Goal: Task Accomplishment & Management: Manage account settings

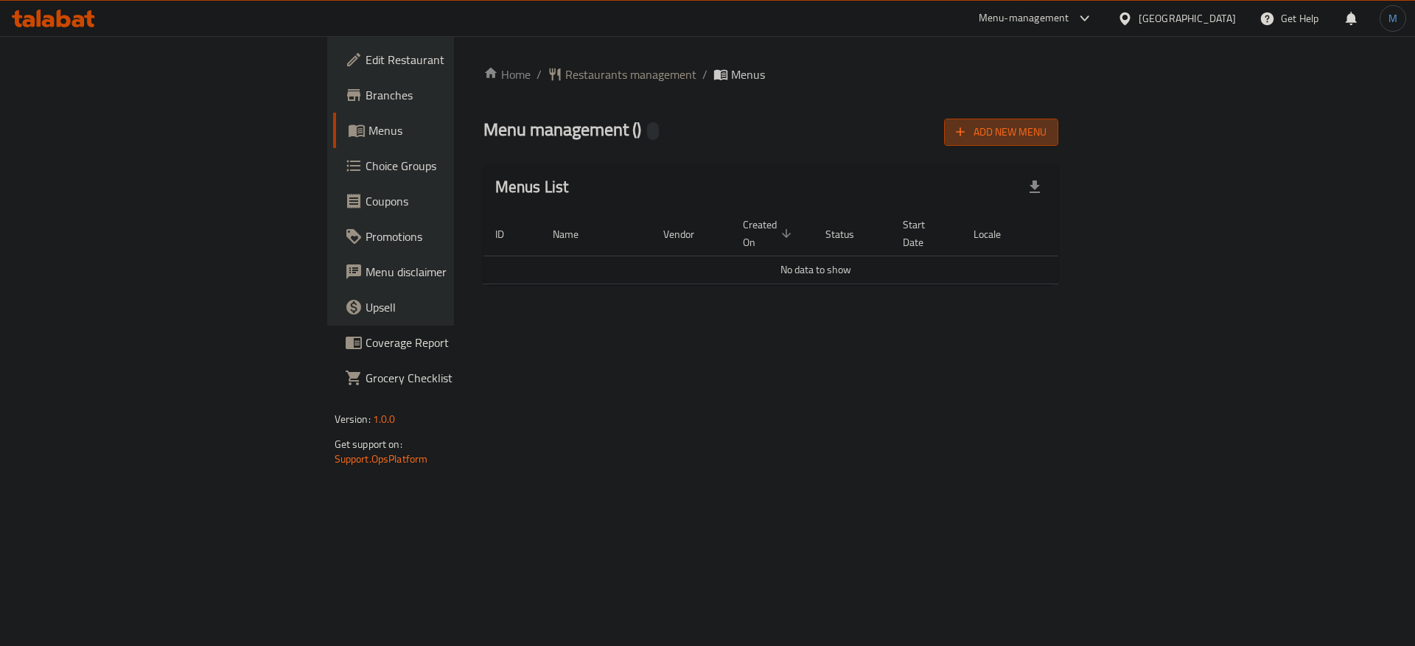
click at [1046, 136] on span "Add New Menu" at bounding box center [1001, 132] width 91 height 18
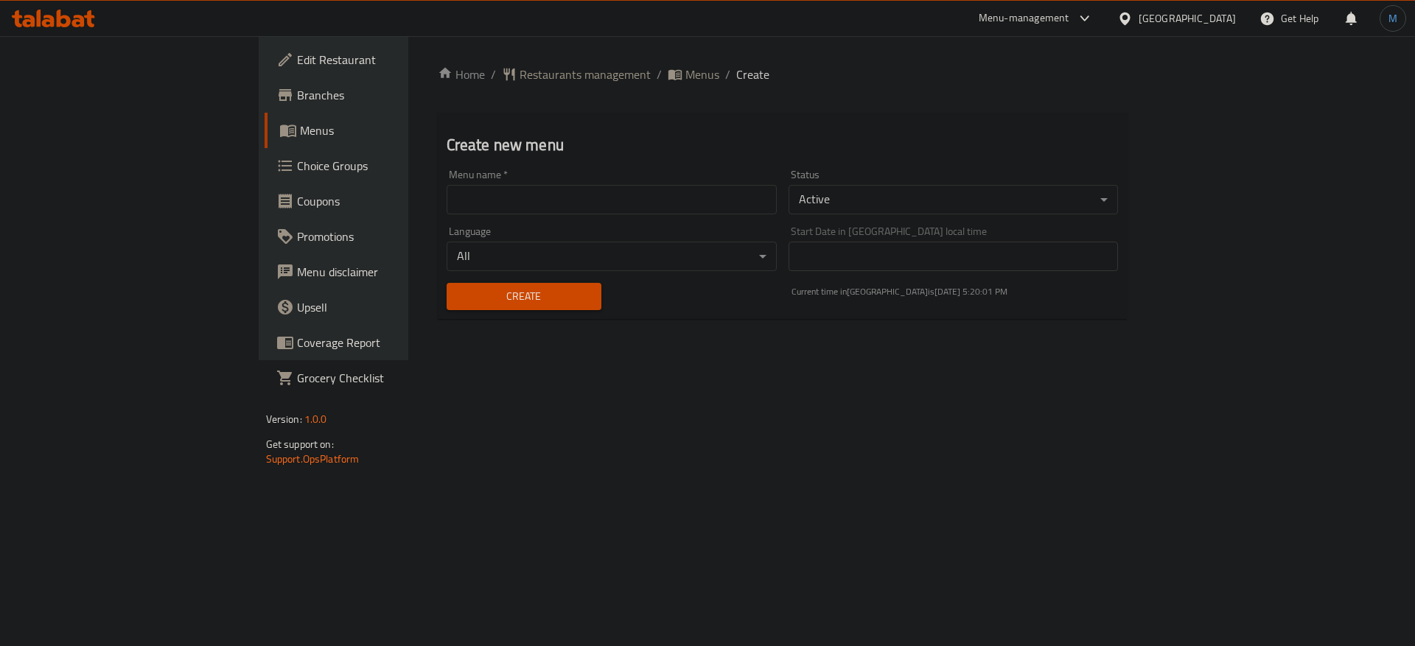
click at [447, 210] on input "text" at bounding box center [612, 199] width 330 height 29
type input "1"
click at [447, 284] on button "Create" at bounding box center [524, 296] width 155 height 27
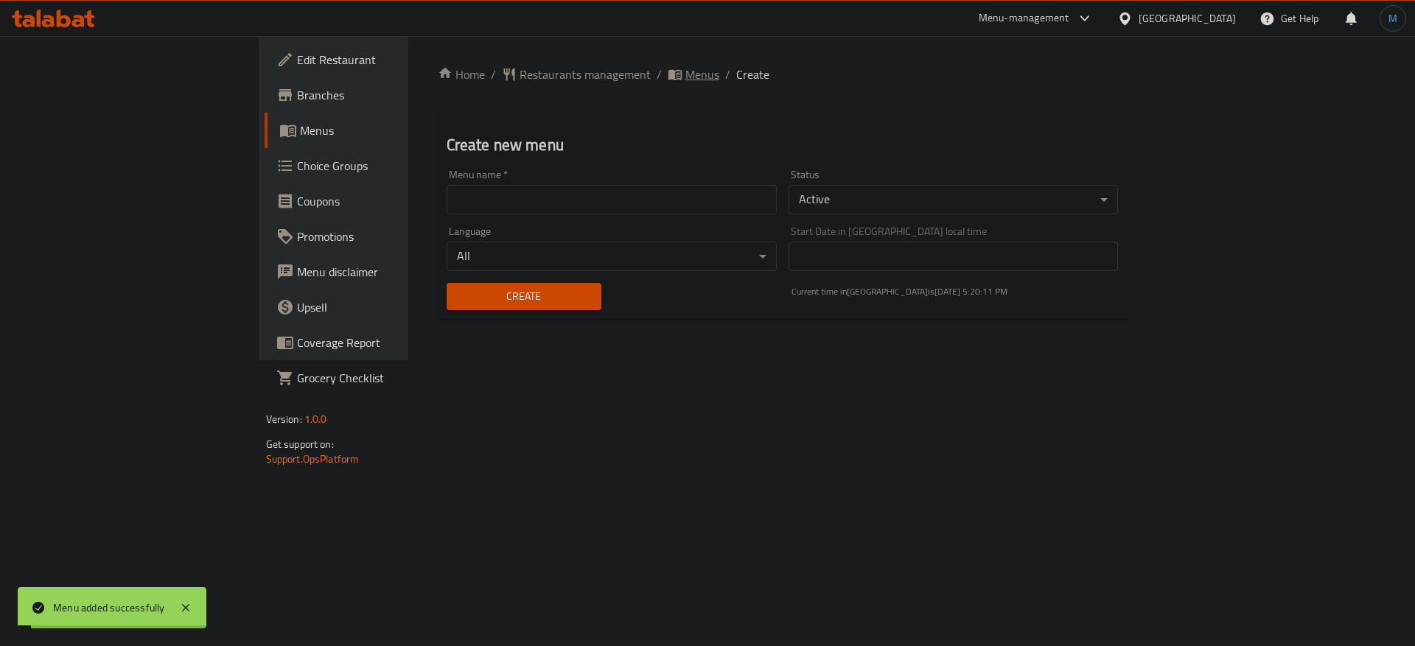
click at [668, 77] on icon "breadcrumb" at bounding box center [675, 74] width 15 height 15
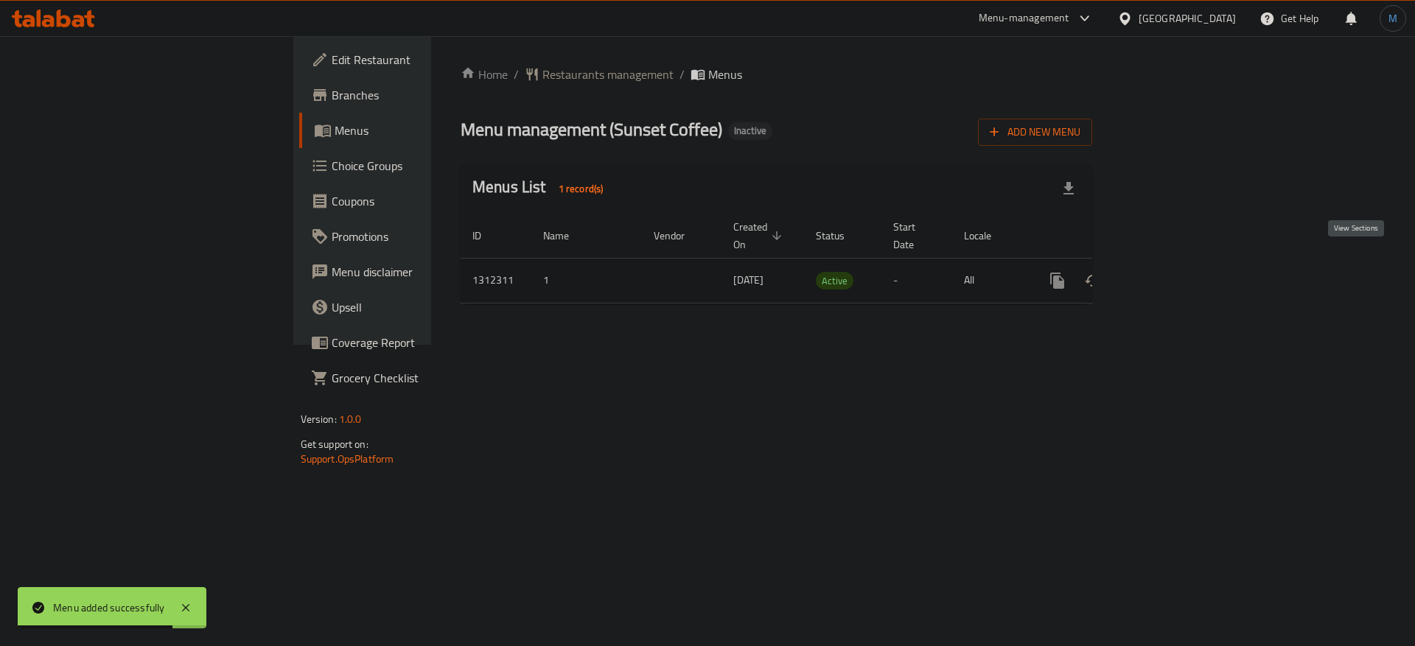
click at [1173, 272] on icon "enhanced table" at bounding box center [1164, 281] width 18 height 18
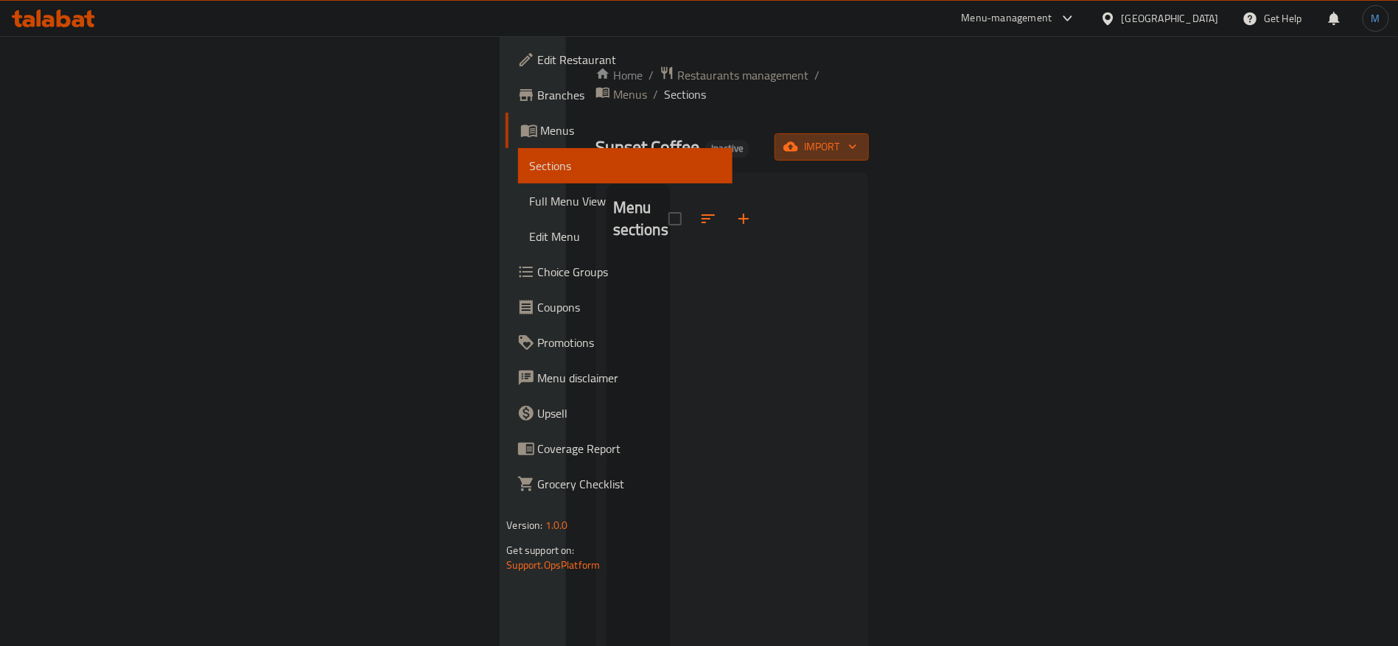
click at [857, 138] on span "import" at bounding box center [821, 147] width 71 height 18
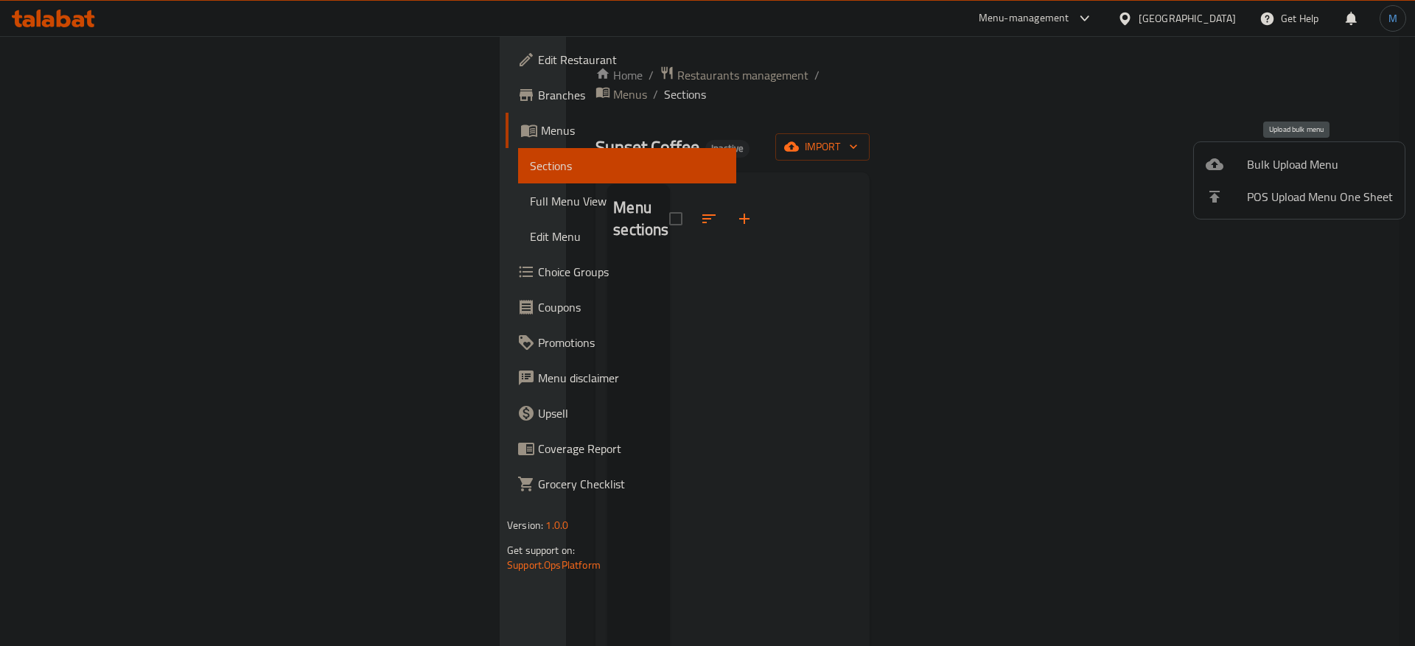
click at [1234, 167] on div at bounding box center [1226, 165] width 41 height 18
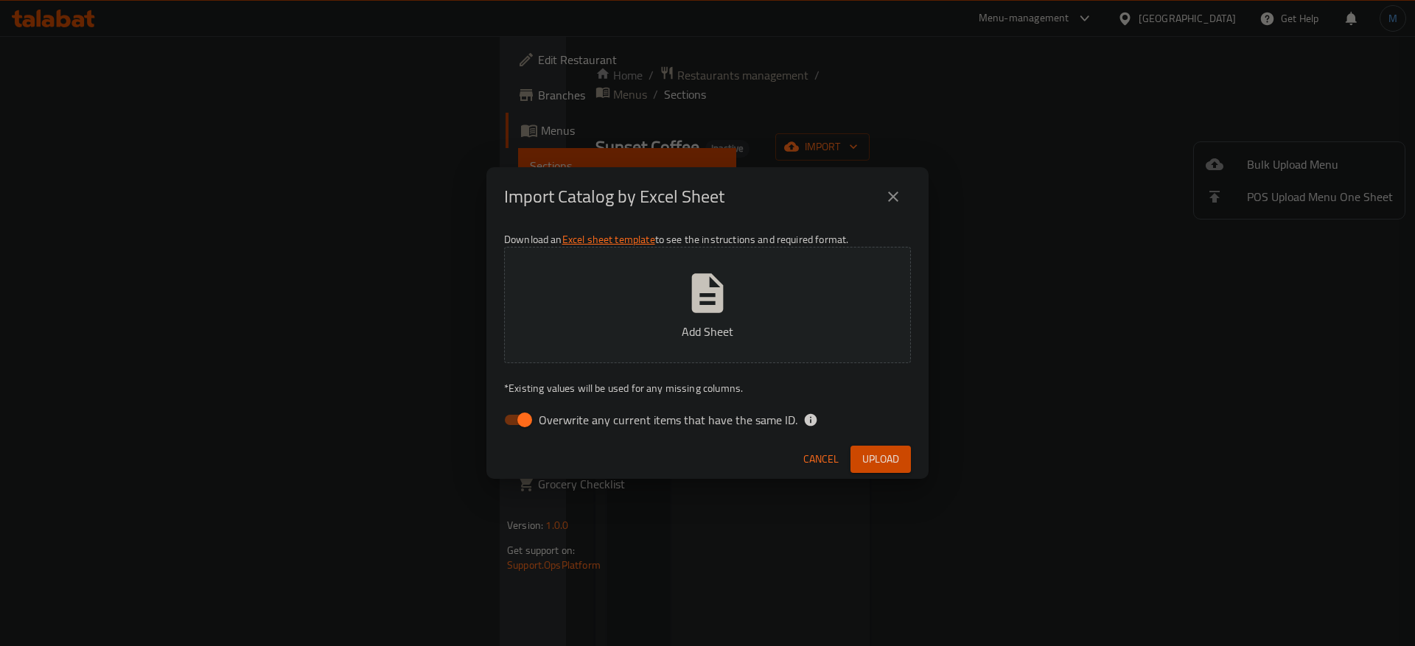
click at [722, 437] on div "Download an Excel sheet template to see the instructions and required format. A…" at bounding box center [707, 333] width 442 height 214
click at [722, 428] on span "Overwrite any current items that have the same ID." at bounding box center [668, 420] width 259 height 18
click at [567, 428] on input "Overwrite any current items that have the same ID." at bounding box center [525, 420] width 84 height 28
checkbox input "false"
click at [881, 441] on div "Cancel Upload" at bounding box center [707, 459] width 442 height 39
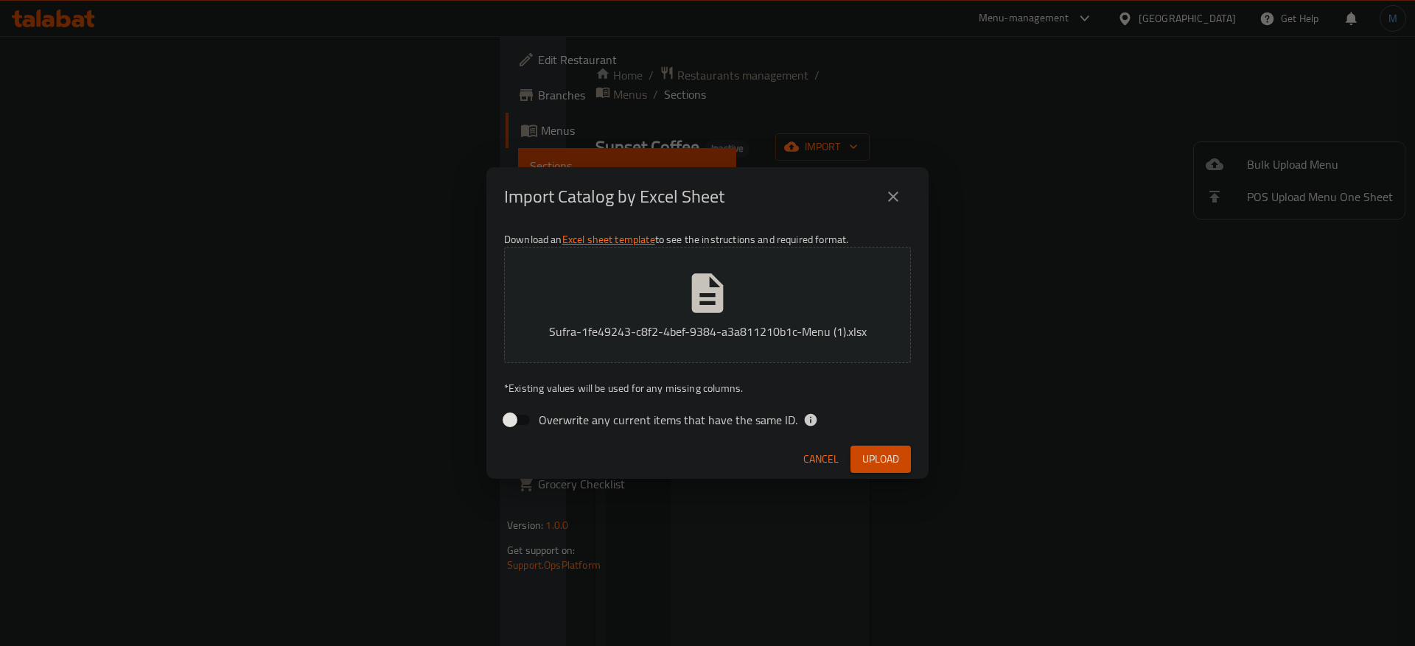
click at [884, 450] on span "Upload" at bounding box center [880, 459] width 37 height 18
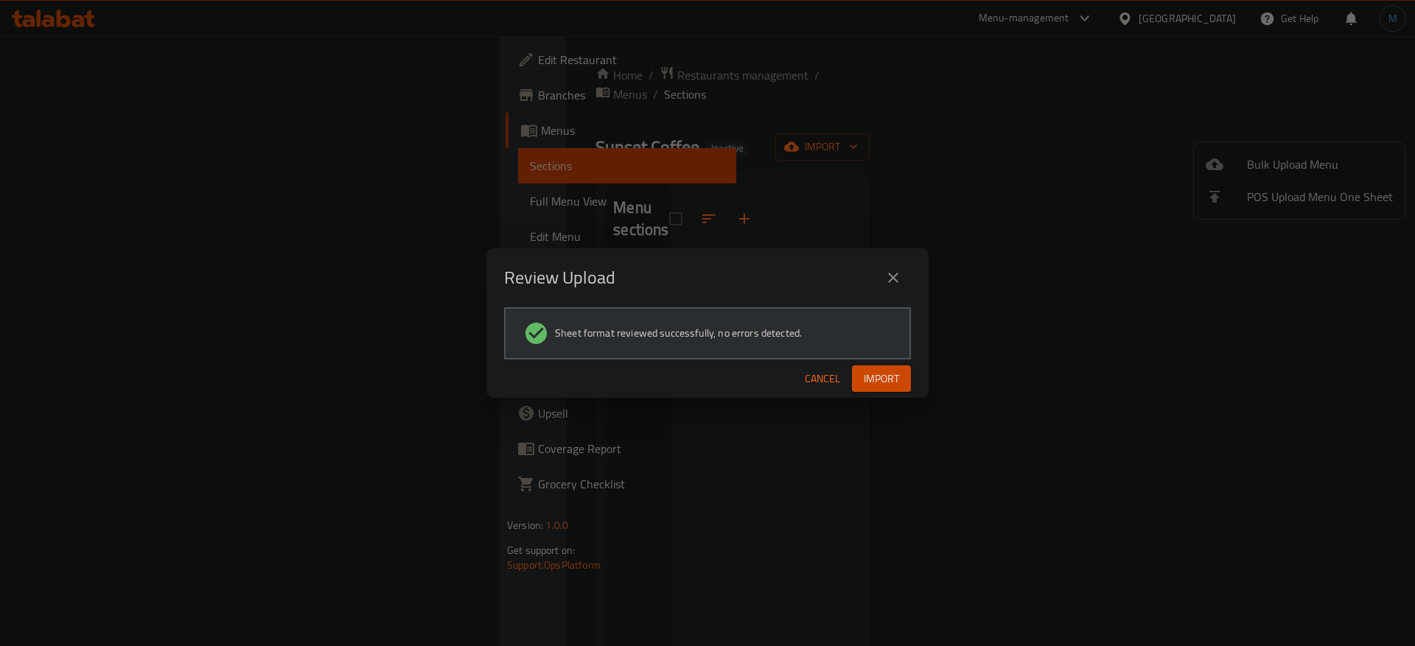
click at [870, 382] on span "Import" at bounding box center [881, 379] width 35 height 18
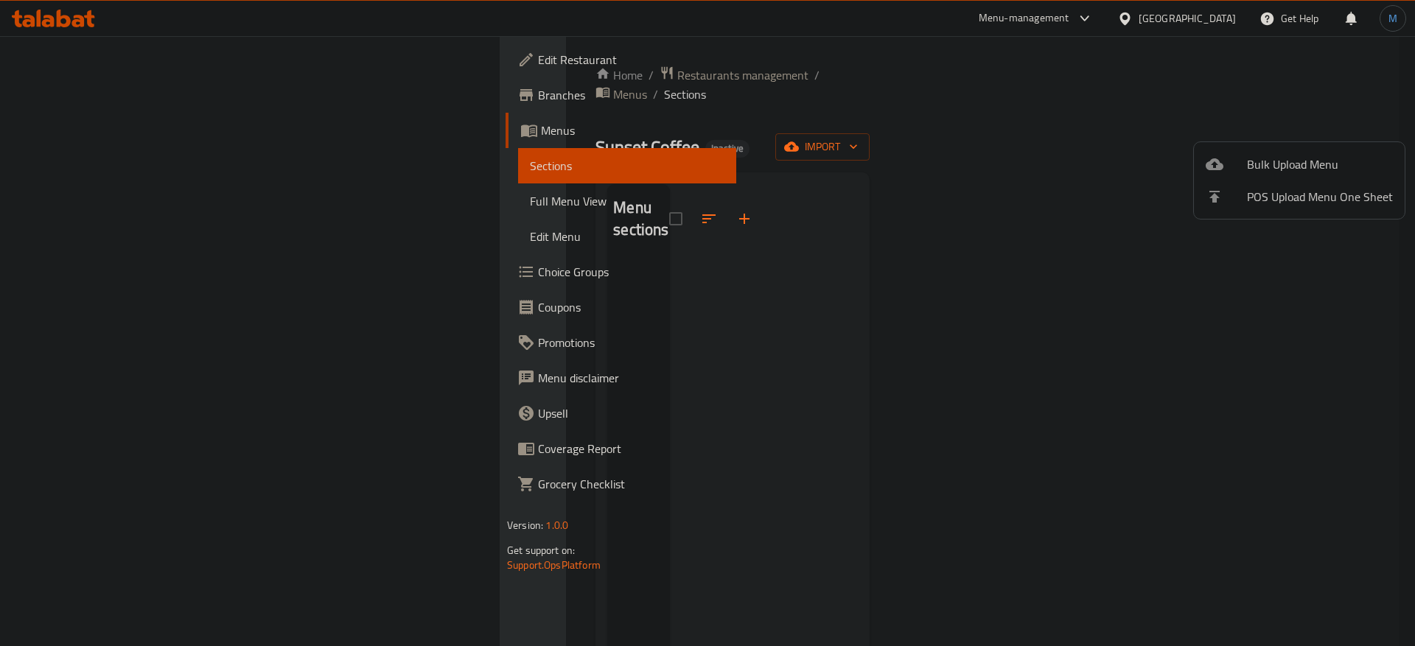
click at [780, 148] on div at bounding box center [707, 323] width 1415 height 646
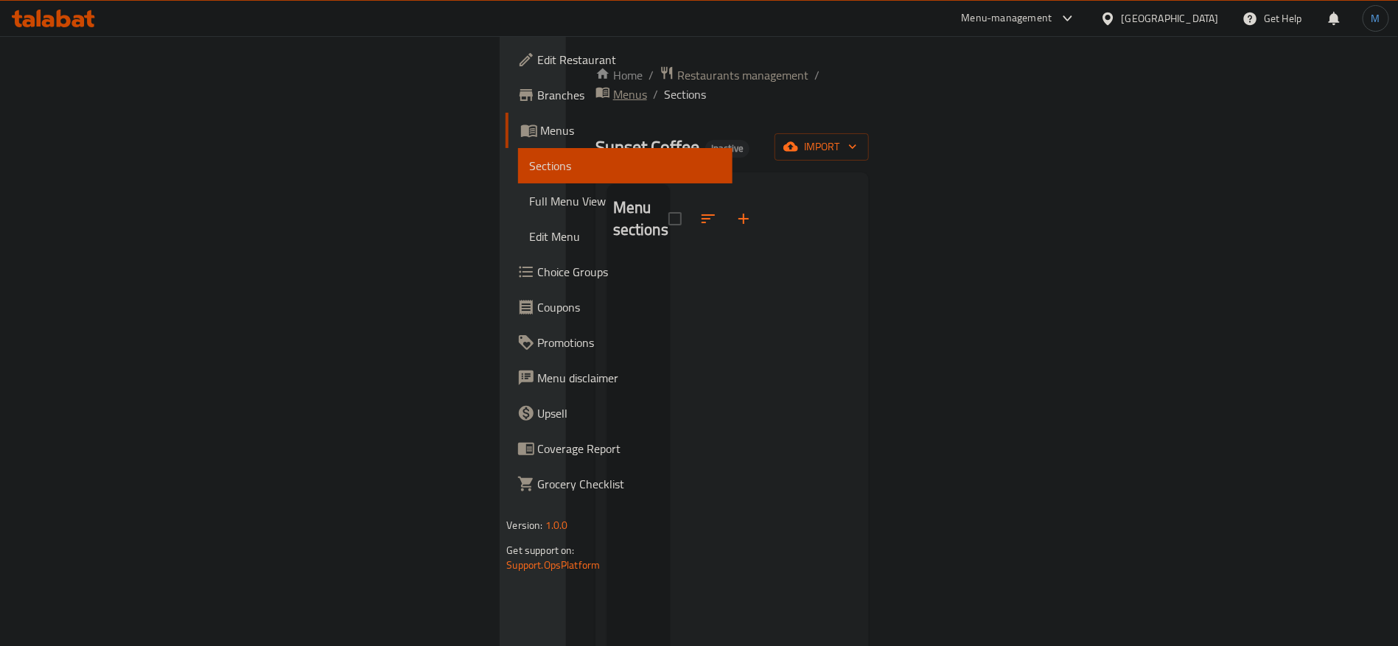
click at [595, 85] on span "breadcrumb" at bounding box center [604, 94] width 18 height 19
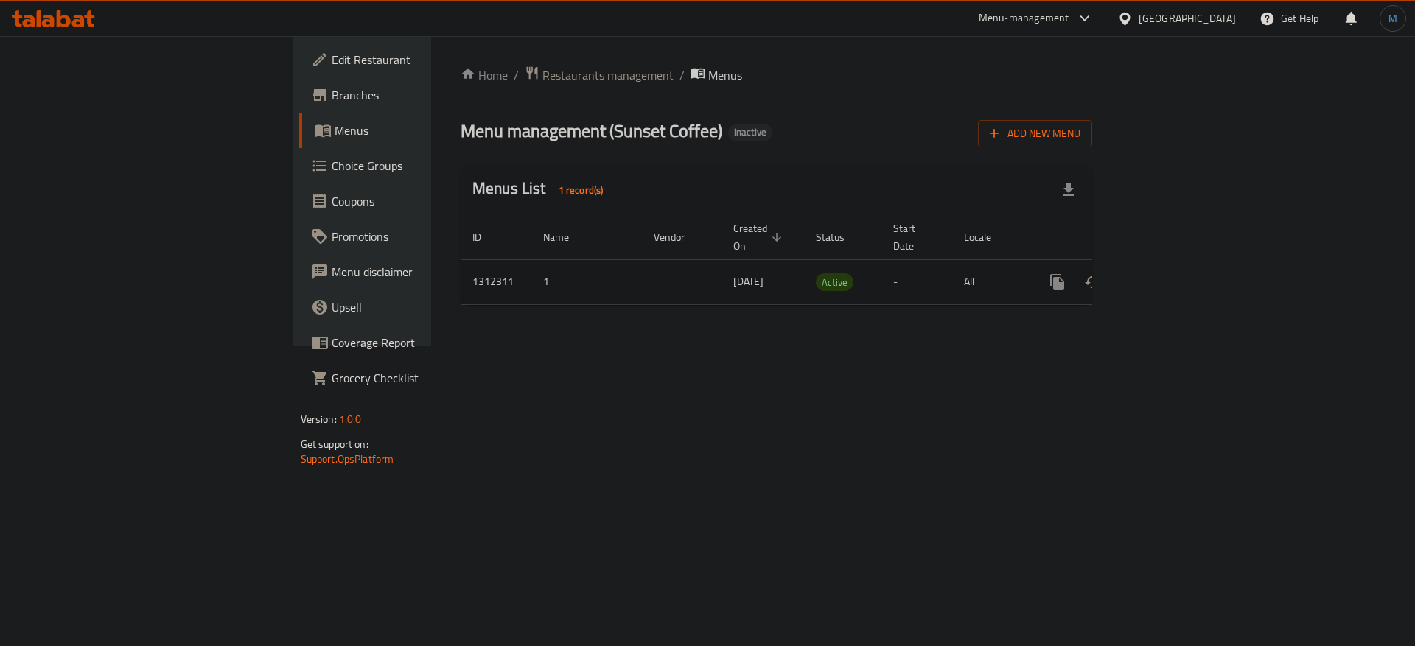
click at [1173, 273] on icon "enhanced table" at bounding box center [1164, 282] width 18 height 18
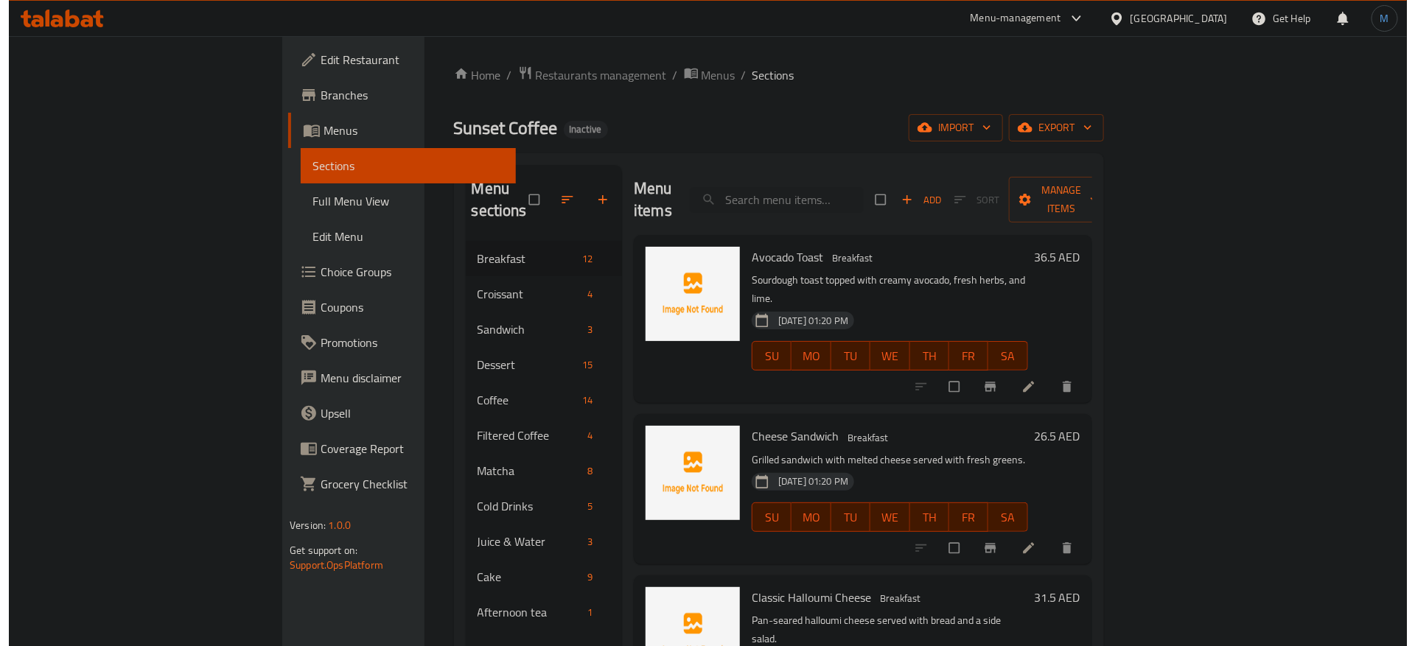
scroll to position [111, 0]
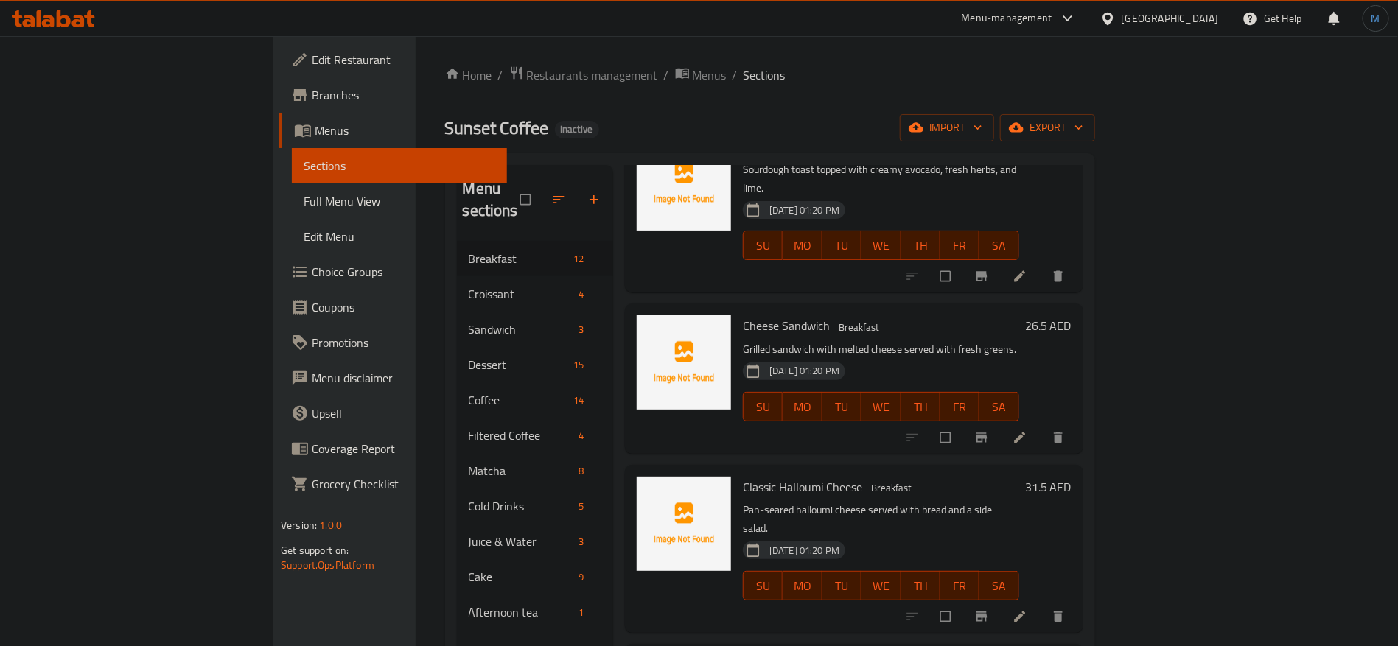
click at [544, 75] on ol "Home / Restaurants management / Menus / Sections" at bounding box center [770, 75] width 650 height 19
click at [540, 60] on div "Home / Restaurants management / Menus / Sections Sunset Coffee Inactive import …" at bounding box center [770, 444] width 709 height 817
click at [537, 62] on div "Home / Restaurants management / Menus / Sections Sunset Coffee Inactive import …" at bounding box center [770, 444] width 709 height 817
click at [693, 74] on span "Menus" at bounding box center [710, 75] width 34 height 18
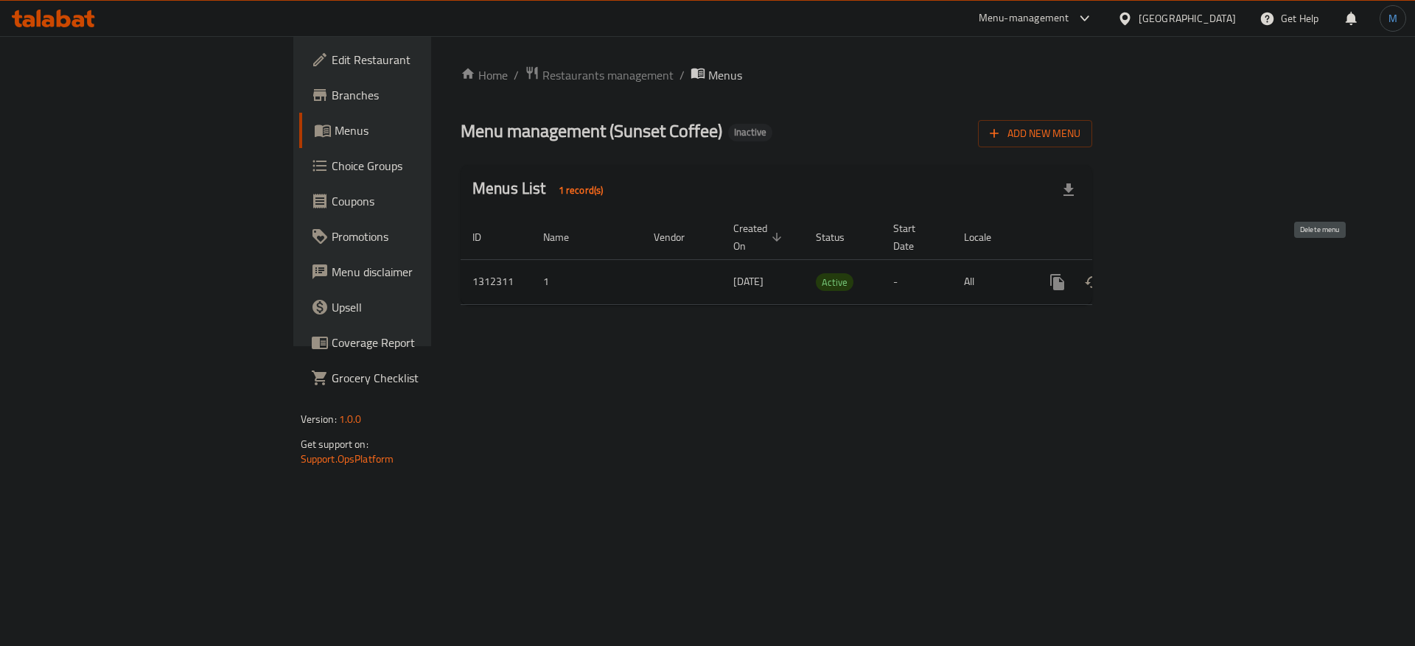
click at [1146, 268] on button "enhanced table" at bounding box center [1128, 282] width 35 height 35
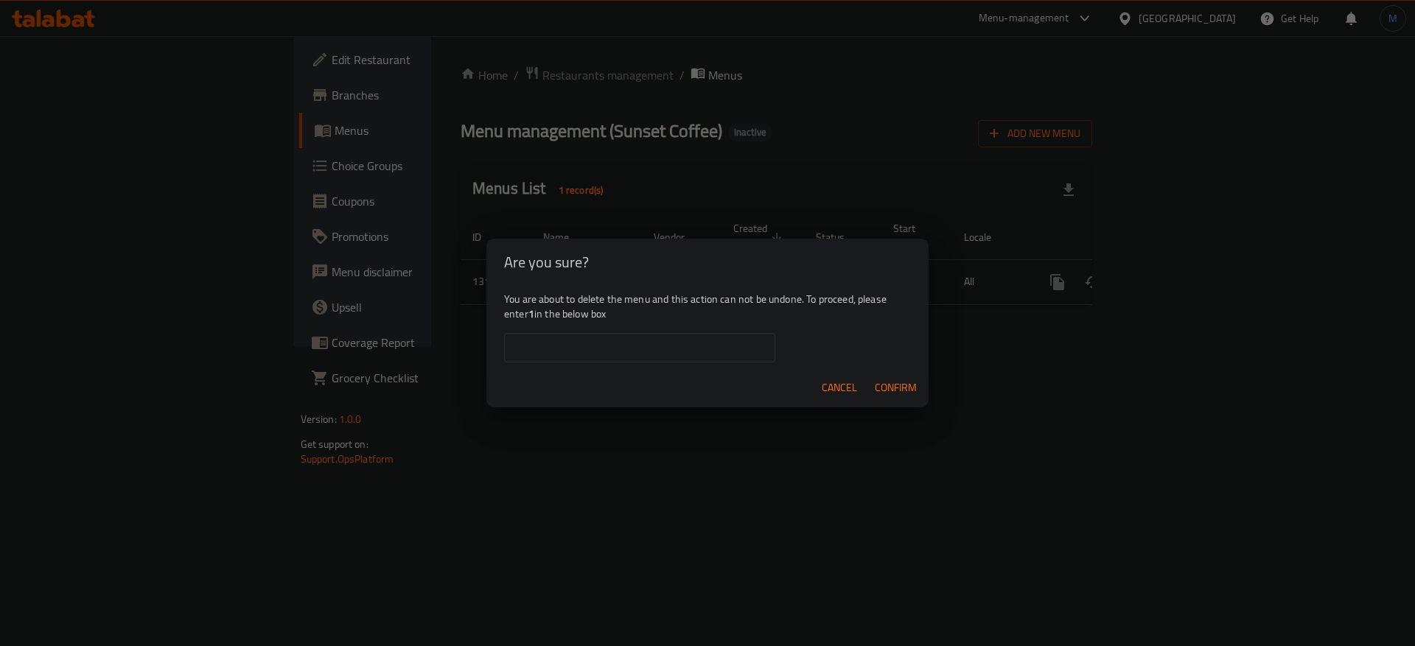
click at [658, 320] on div "You are about to delete the menu and this action can not be undone. To proceed,…" at bounding box center [707, 327] width 442 height 83
click at [660, 333] on input "text" at bounding box center [639, 347] width 271 height 29
type input "1"
click at [887, 392] on span "Confirm" at bounding box center [896, 388] width 42 height 18
